Goal: Task Accomplishment & Management: Use online tool/utility

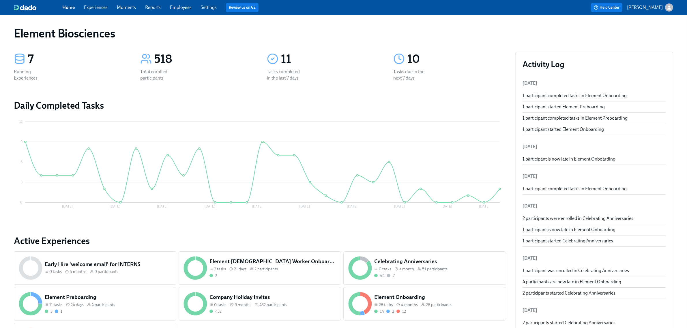
click at [100, 12] on div "Home Experiences Moments Reports Employees Settings Review us on G2 Help Center…" at bounding box center [343, 7] width 687 height 15
click at [102, 4] on div "Home Experiences Moments Reports Employees Settings Review us on G2" at bounding box center [214, 7] width 305 height 9
click at [102, 6] on link "Experiences" at bounding box center [96, 7] width 24 height 5
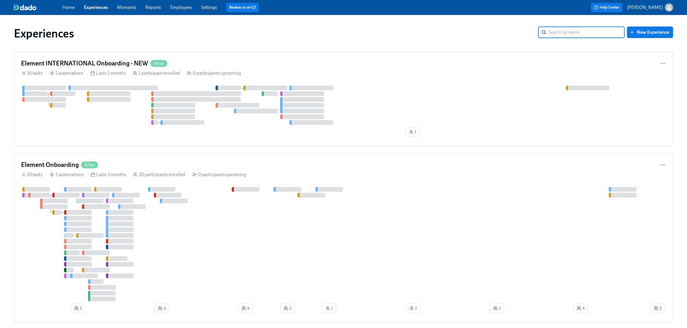
click at [186, 7] on link "Employees" at bounding box center [181, 7] width 22 height 5
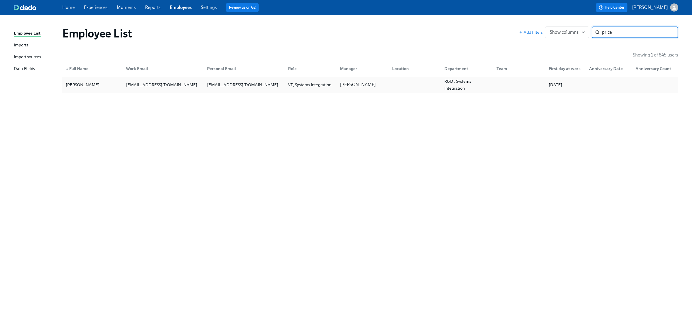
type input "price"
click at [100, 83] on div "Andrew Price" at bounding box center [92, 85] width 58 height 12
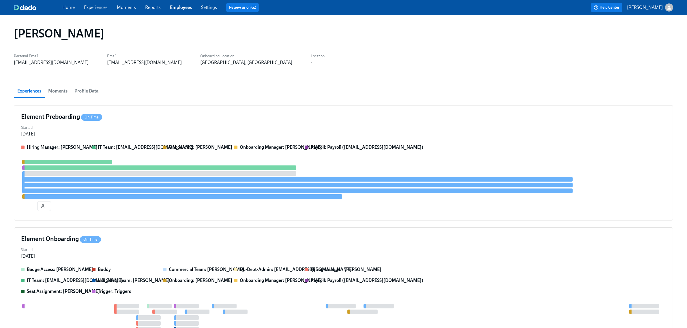
click at [97, 90] on span "Profile Data" at bounding box center [86, 91] width 24 height 8
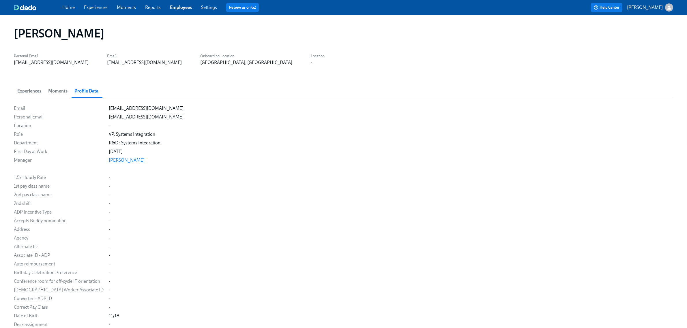
click at [53, 93] on span "Moments" at bounding box center [57, 91] width 19 height 8
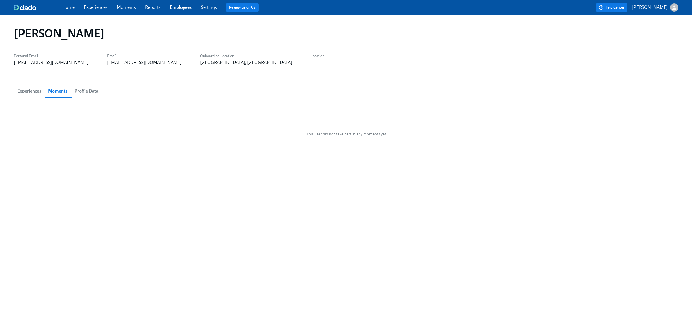
click at [30, 95] on span "Experiences" at bounding box center [29, 91] width 24 height 8
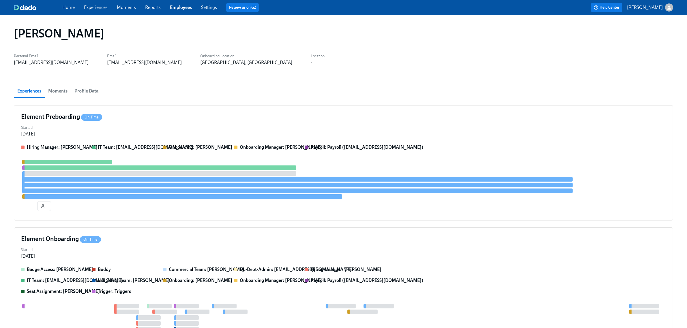
click at [79, 93] on span "Profile Data" at bounding box center [86, 91] width 24 height 8
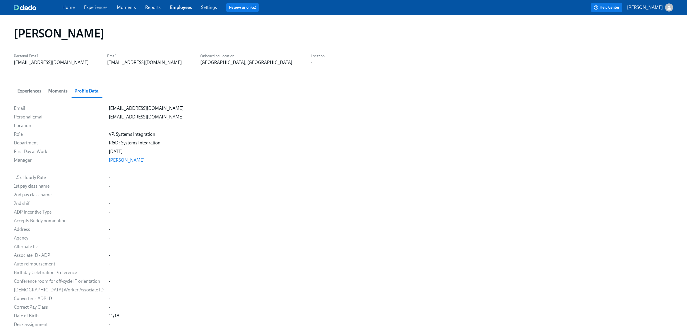
click at [31, 94] on span "Experiences" at bounding box center [29, 91] width 24 height 8
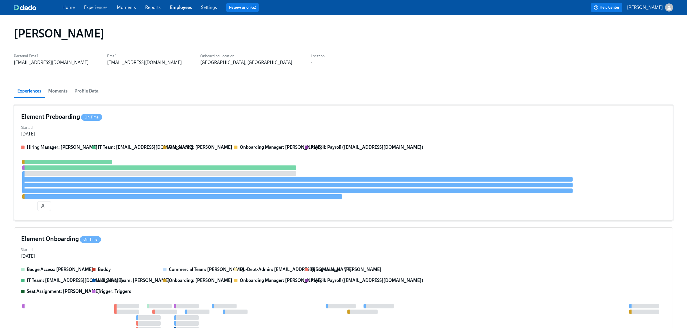
click at [136, 130] on div "Started Sep 17, 2025" at bounding box center [343, 130] width 644 height 14
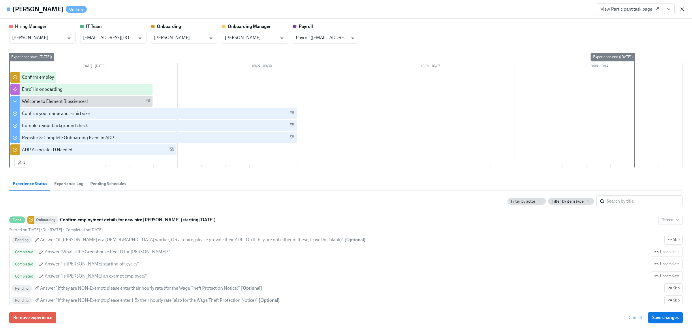
click at [681, 8] on icon "button" at bounding box center [682, 9] width 3 height 3
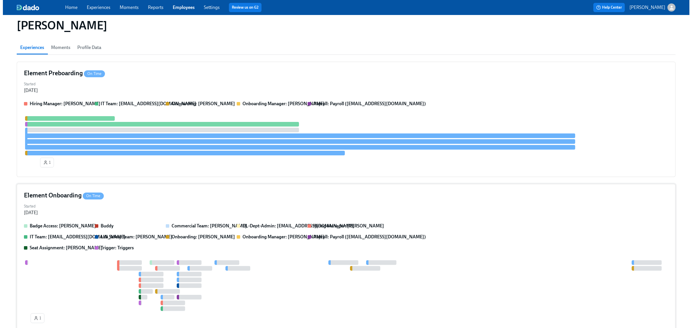
scroll to position [87, 0]
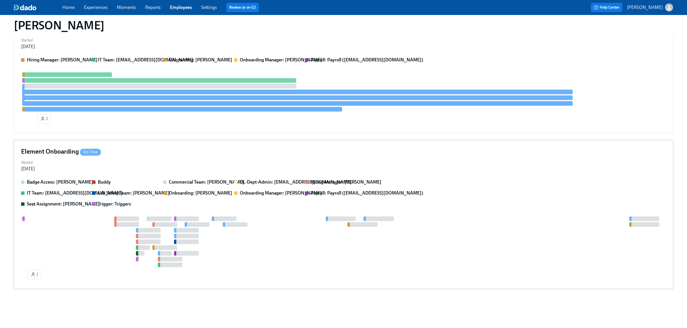
click at [162, 160] on div "Started Sep 17, 2025" at bounding box center [343, 165] width 644 height 14
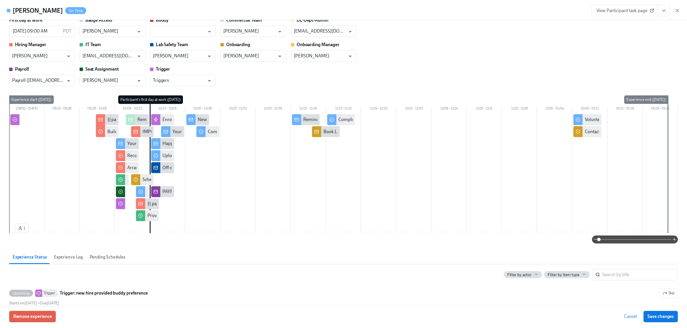
scroll to position [0, 0]
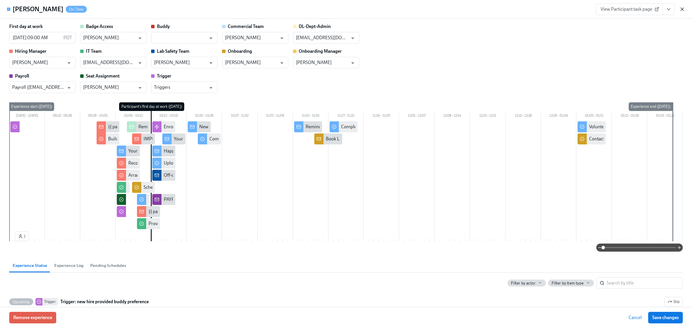
click at [680, 10] on icon "button" at bounding box center [682, 9] width 6 height 6
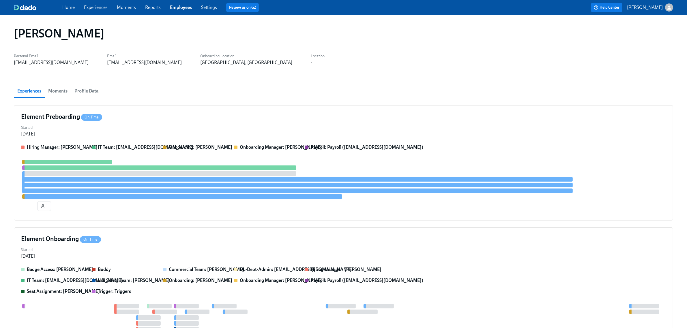
click at [88, 5] on link "Experiences" at bounding box center [96, 7] width 24 height 5
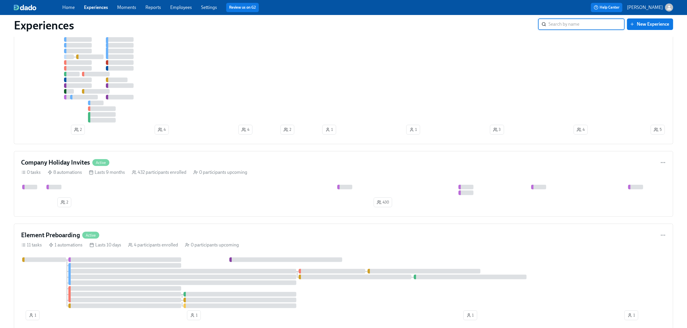
scroll to position [180, 0]
click at [154, 236] on div "Element Preboarding Active" at bounding box center [343, 234] width 644 height 9
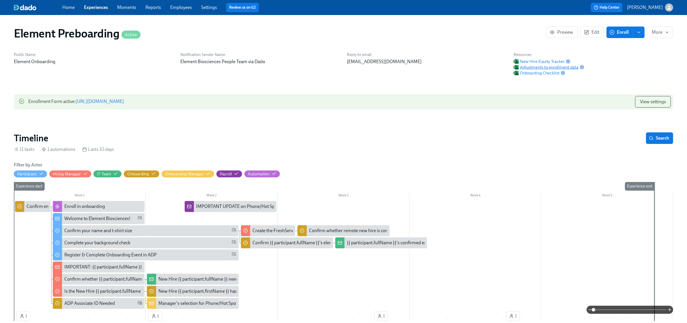
click at [540, 68] on span "Adjustments to enrollment data" at bounding box center [545, 67] width 65 height 6
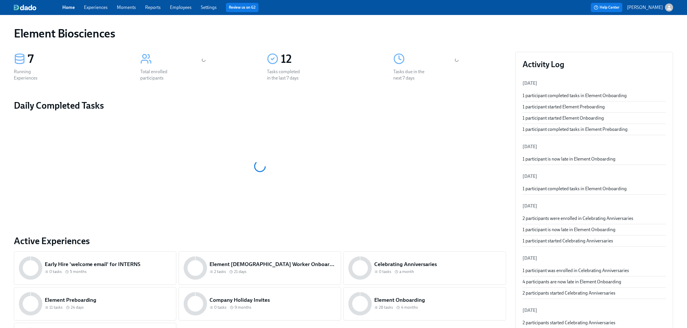
drag, startPoint x: 93, startPoint y: 8, endPoint x: 97, endPoint y: 8, distance: 4.3
click at [93, 8] on link "Experiences" at bounding box center [96, 7] width 24 height 5
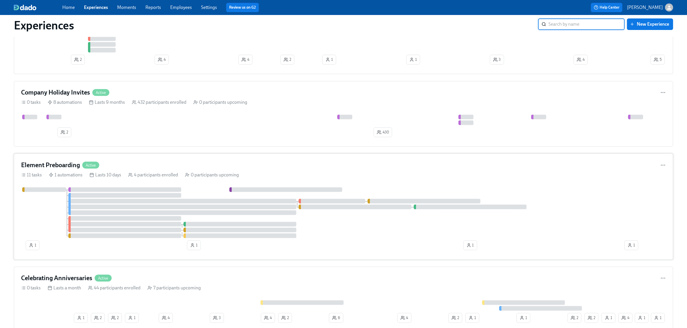
scroll to position [252, 0]
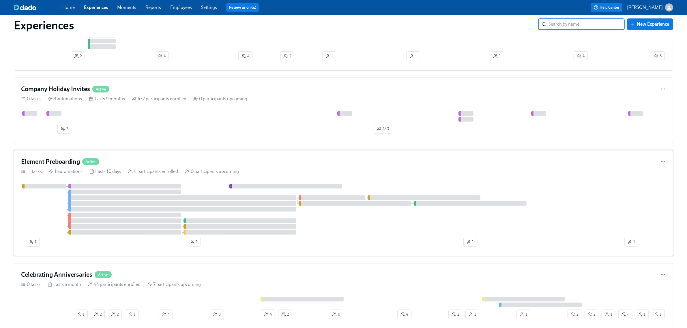
click at [282, 166] on div "Element Preboarding Active" at bounding box center [343, 161] width 644 height 9
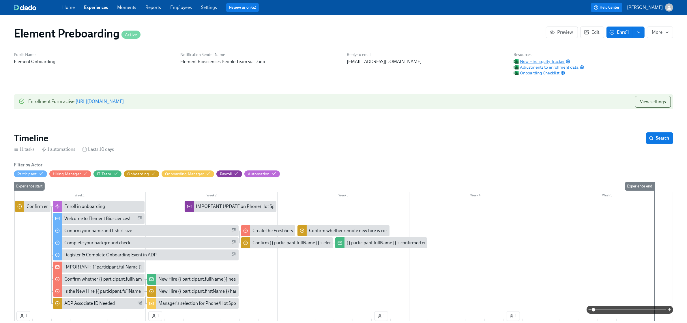
click at [531, 60] on span "New Hire Equity Tracker" at bounding box center [538, 62] width 51 height 6
click at [94, 9] on link "Experiences" at bounding box center [96, 7] width 24 height 5
